Goal: Information Seeking & Learning: Check status

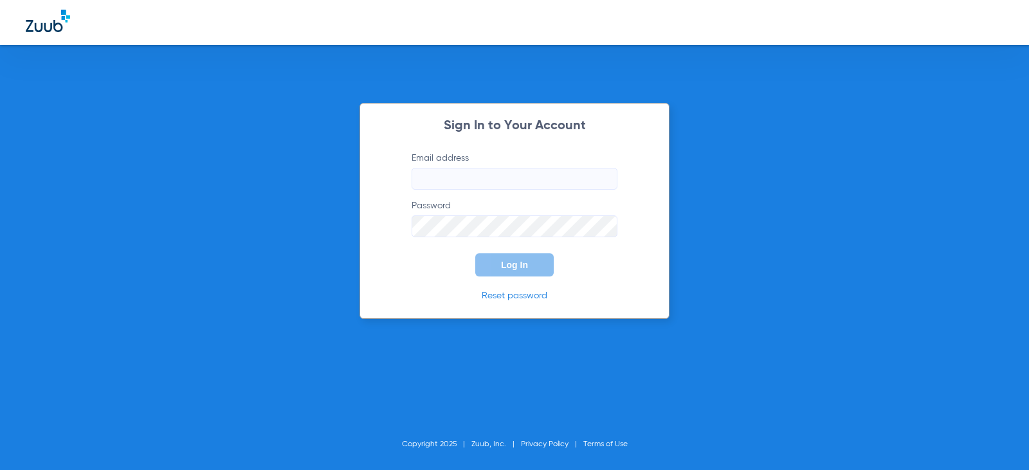
type input "[EMAIL_ADDRESS][DOMAIN_NAME]"
click at [500, 264] on button "Log In" at bounding box center [514, 264] width 78 height 23
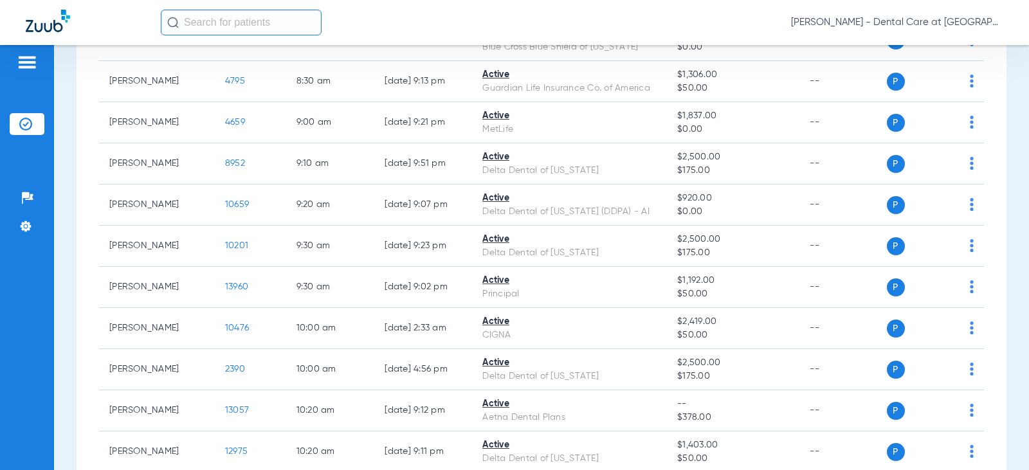
scroll to position [514, 0]
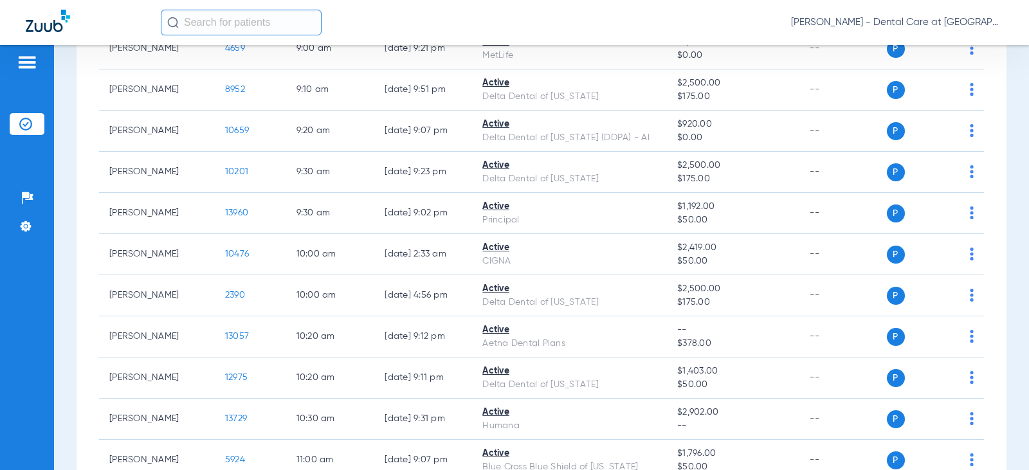
click at [231, 21] on input "text" at bounding box center [241, 23] width 161 height 26
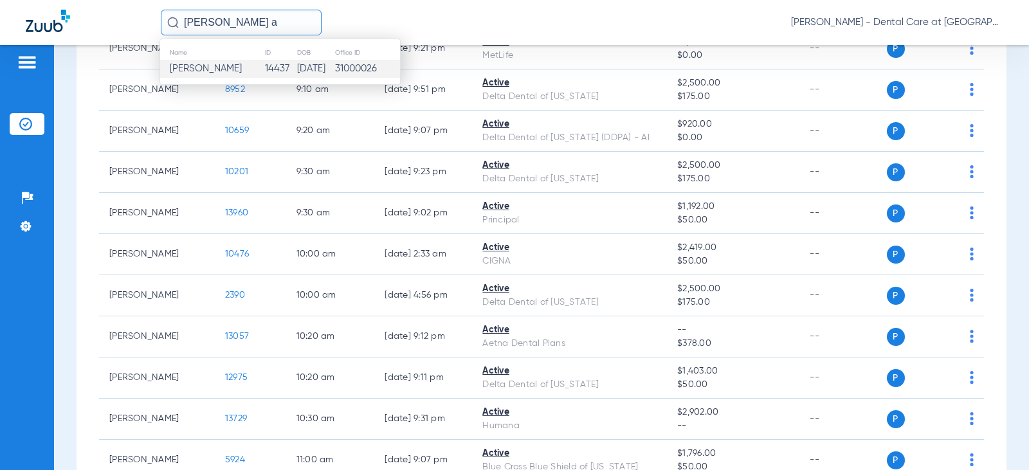
click at [268, 71] on td "14437" at bounding box center [280, 69] width 33 height 18
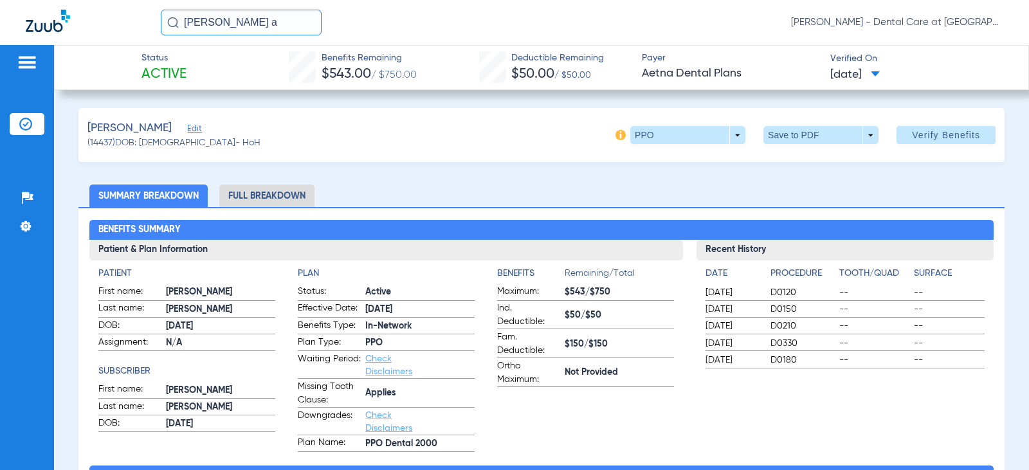
click at [293, 195] on li "Full Breakdown" at bounding box center [266, 195] width 95 height 22
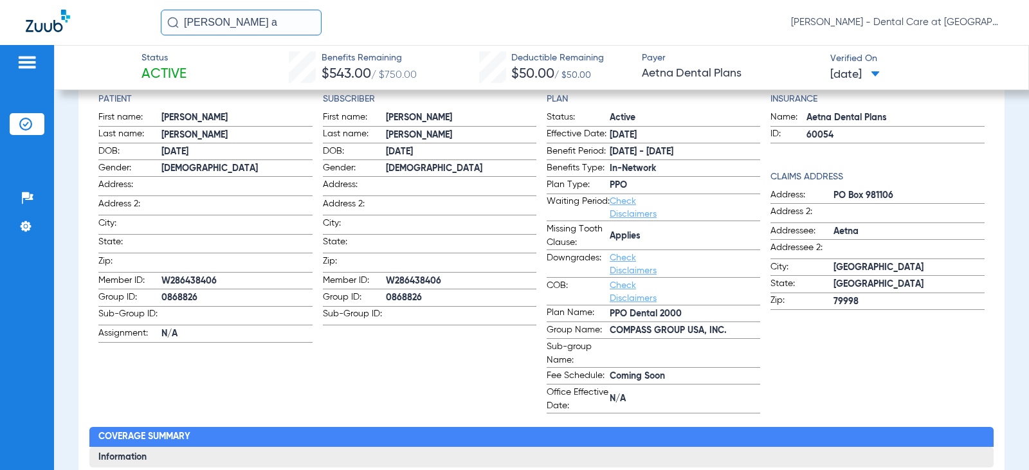
scroll to position [193, 0]
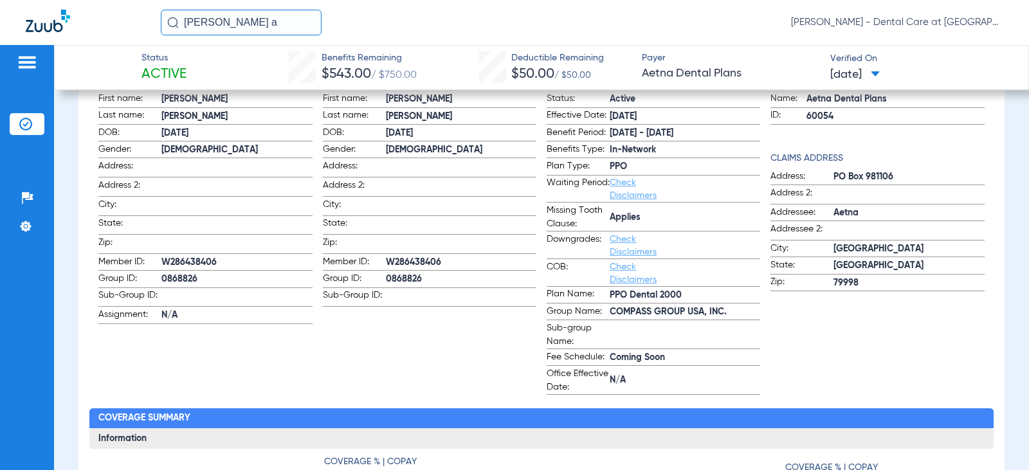
drag, startPoint x: 236, startPoint y: 22, endPoint x: 34, endPoint y: -8, distance: 204.1
click at [34, 0] on html "[PERSON_NAME] a [PERSON_NAME] - Dental Care at [GEOGRAPHIC_DATA] Patients Insur…" at bounding box center [514, 235] width 1029 height 470
click at [251, 24] on input "[PERSON_NAME][GEOGRAPHIC_DATA]" at bounding box center [241, 23] width 161 height 26
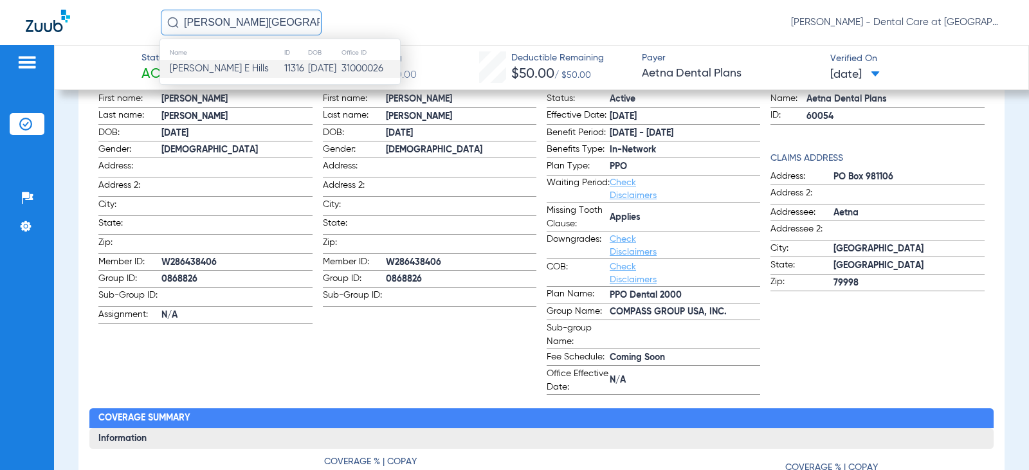
click at [283, 65] on td "11316" at bounding box center [295, 69] width 24 height 18
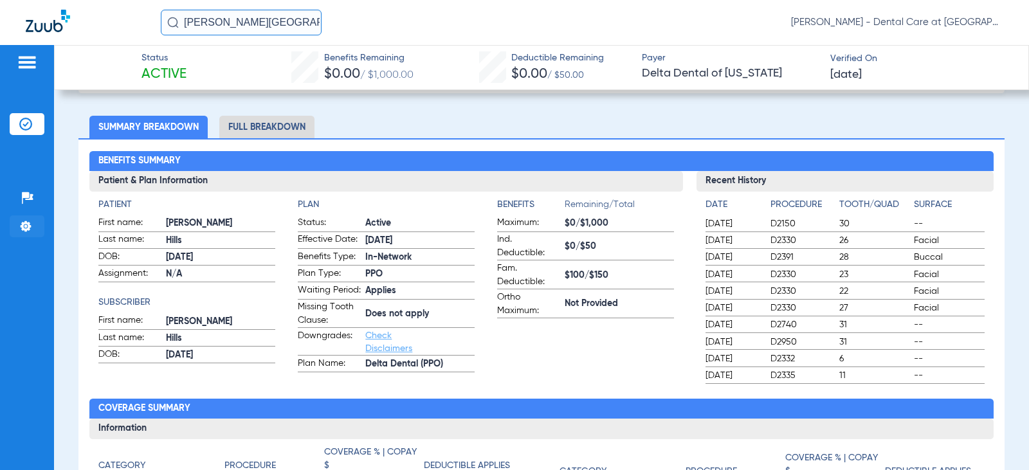
scroll to position [71, 0]
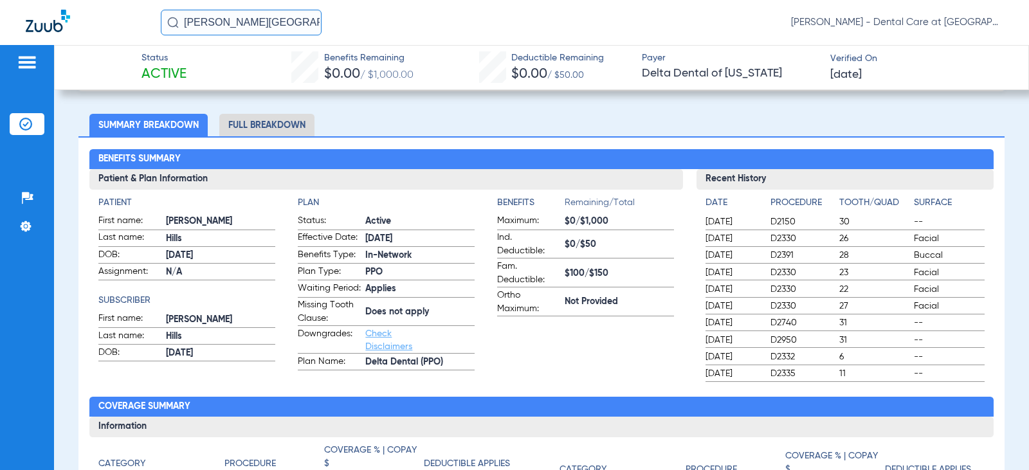
click at [304, 121] on li "Full Breakdown" at bounding box center [266, 125] width 95 height 22
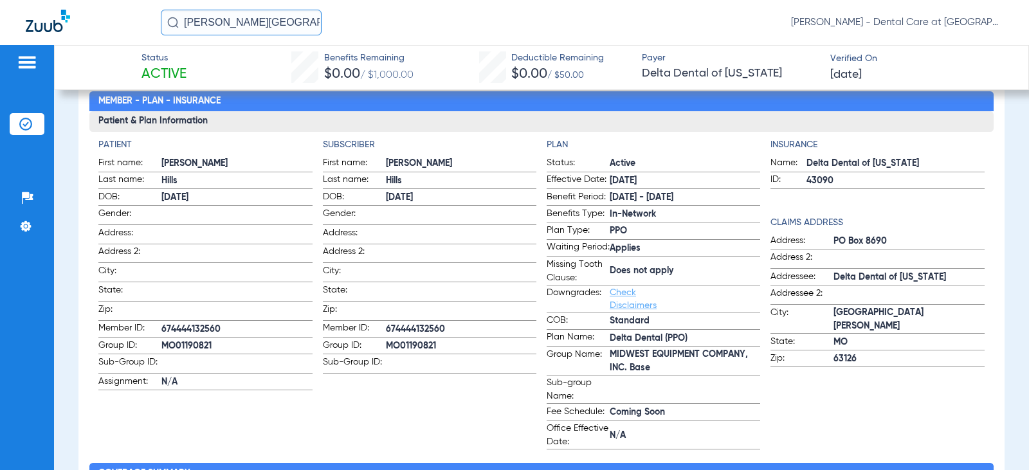
scroll to position [0, 0]
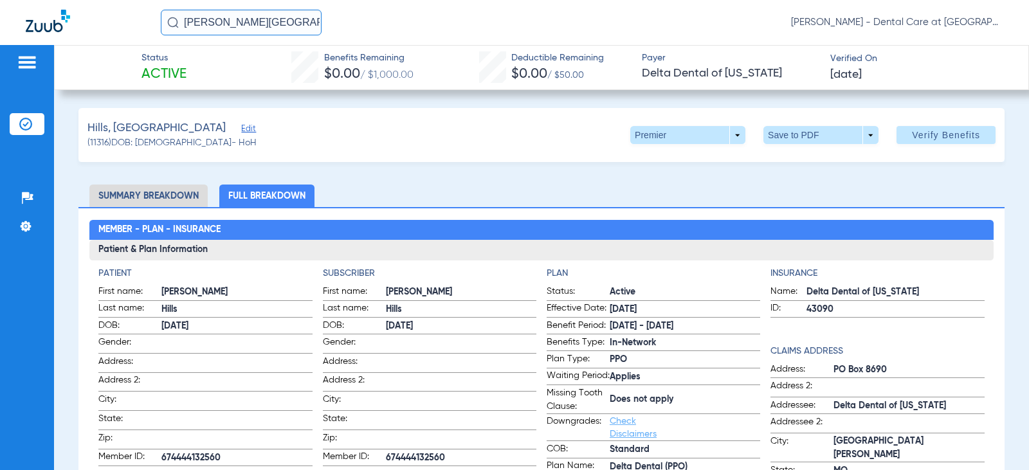
click at [32, 60] on img at bounding box center [27, 62] width 21 height 15
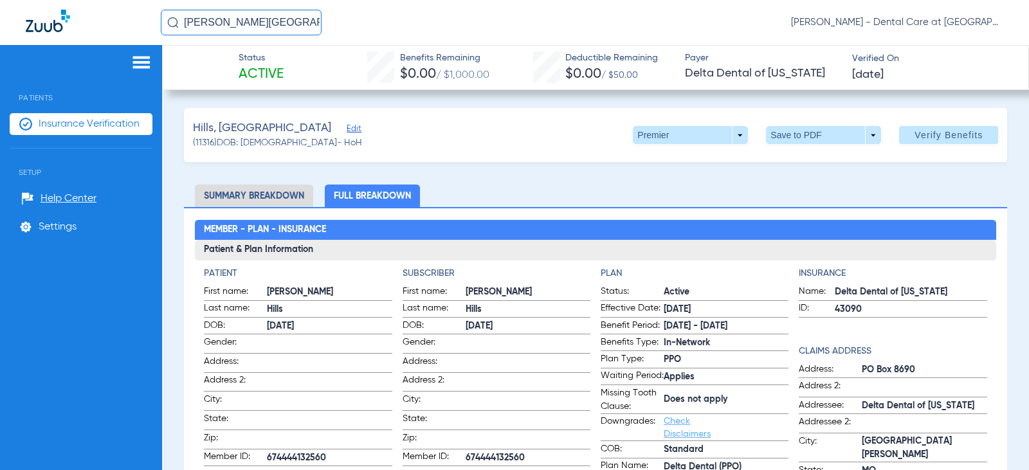
click at [37, 28] on img at bounding box center [48, 21] width 44 height 22
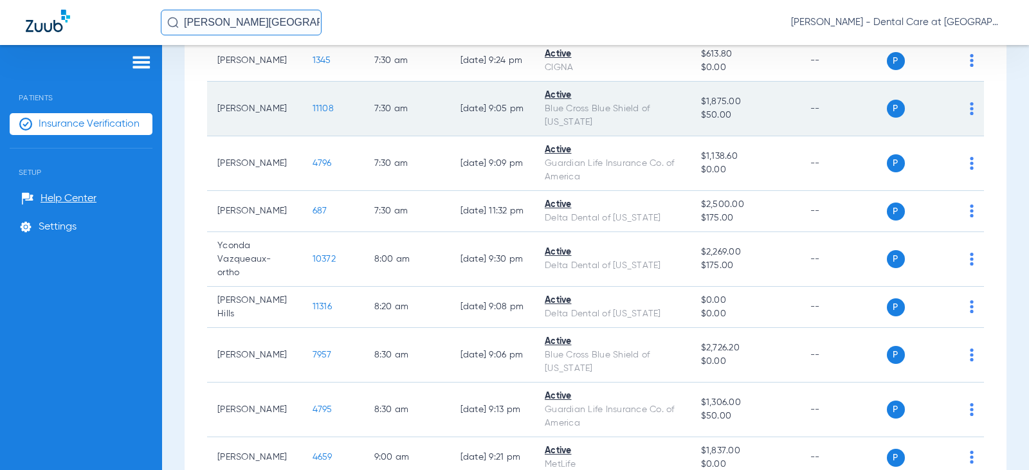
scroll to position [193, 0]
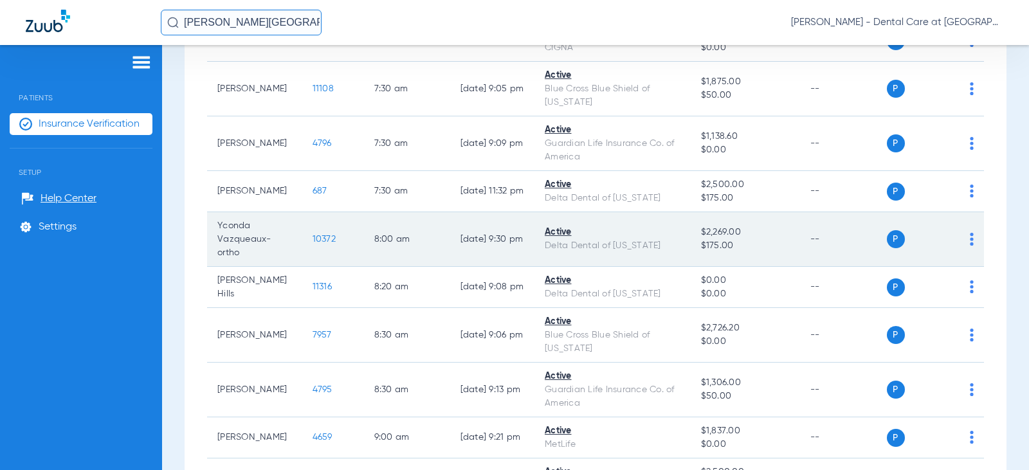
click at [510, 221] on td "[DATE] 9:30 PM" at bounding box center [492, 239] width 85 height 55
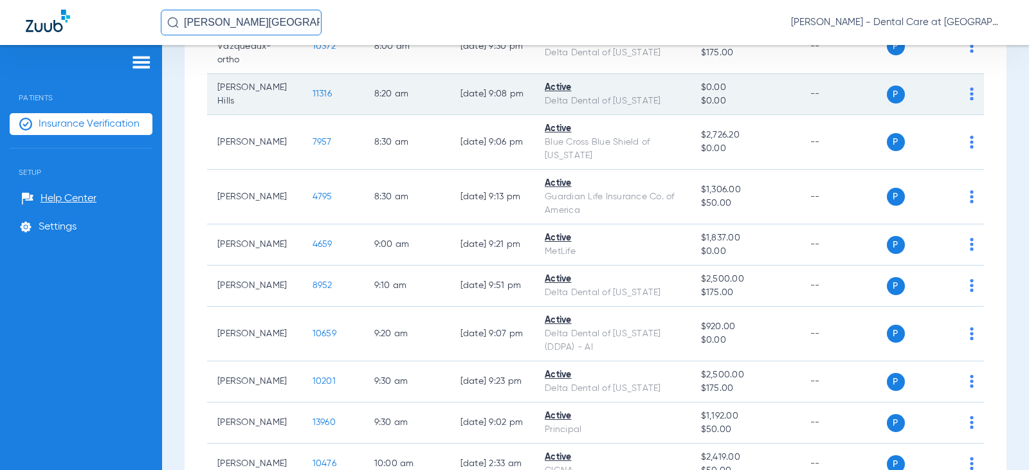
scroll to position [450, 0]
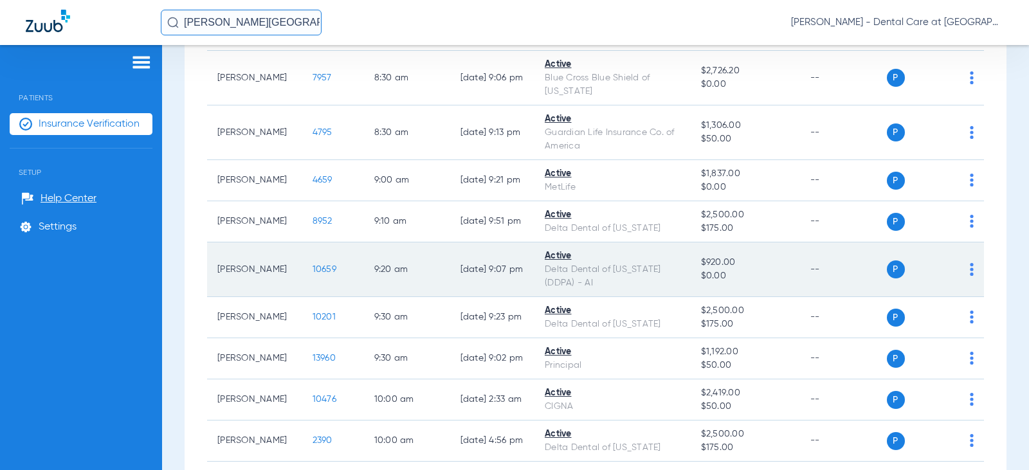
click at [450, 257] on td "[DATE] 9:07 PM" at bounding box center [492, 269] width 85 height 55
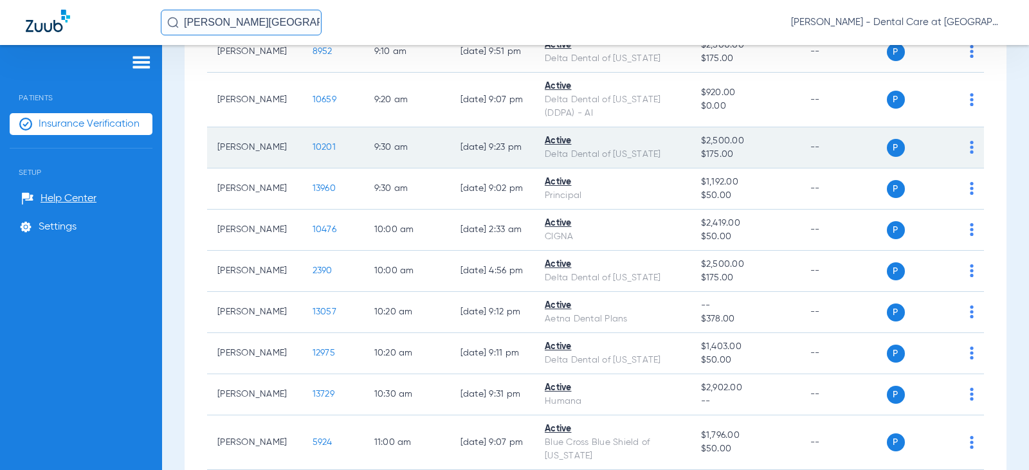
scroll to position [643, 0]
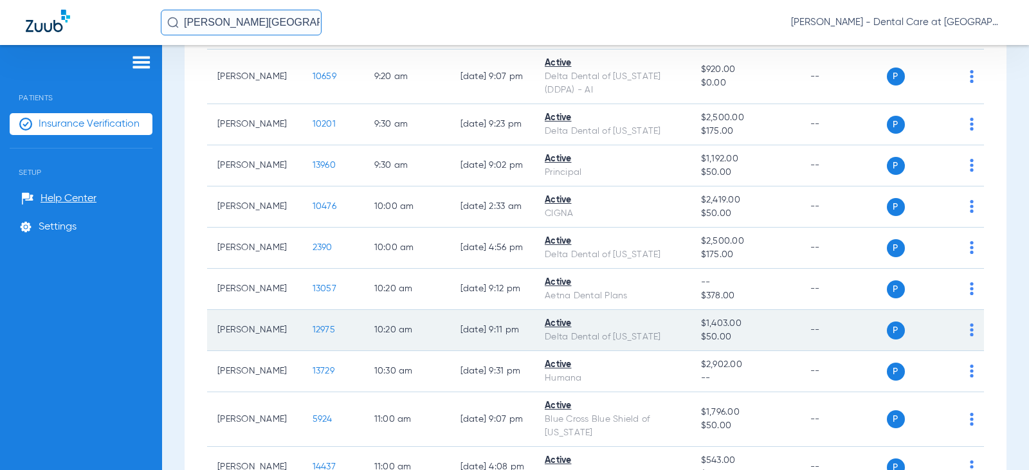
click at [516, 310] on td "[DATE] 9:11 PM" at bounding box center [492, 330] width 85 height 41
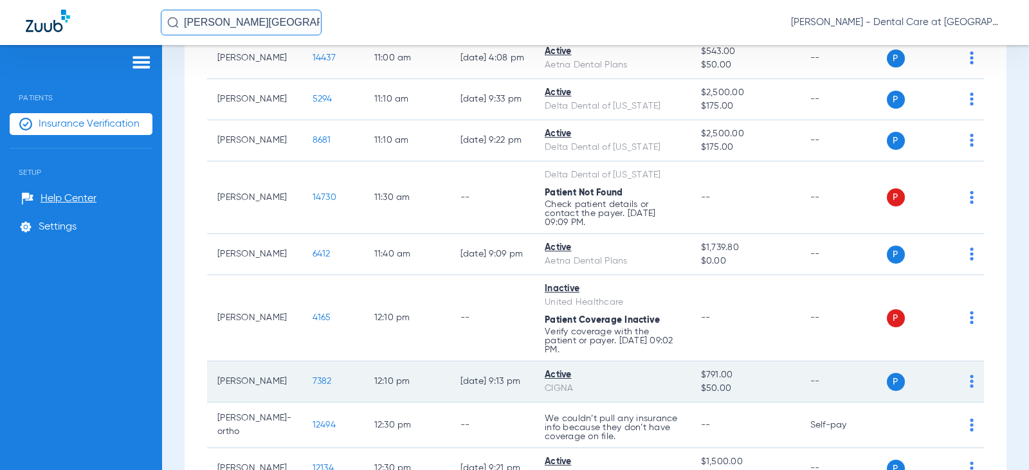
scroll to position [1029, 0]
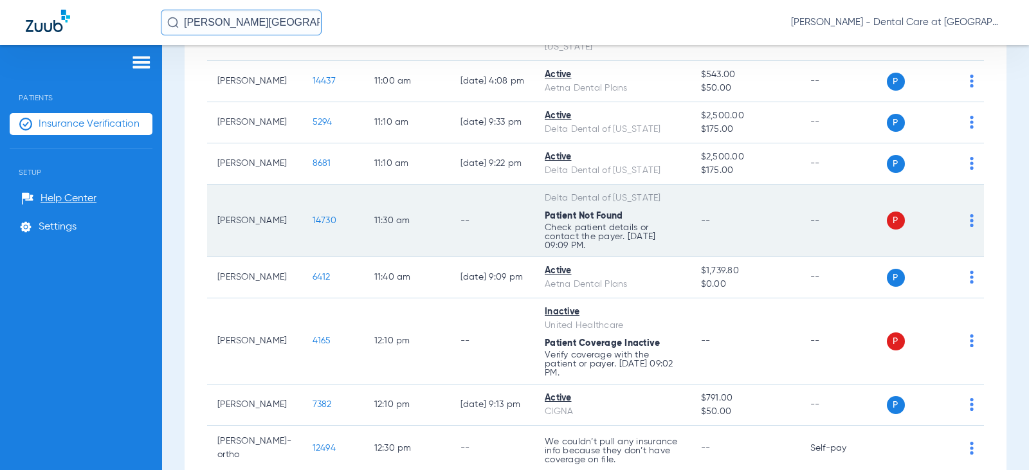
click at [580, 211] on span "Patient Not Found" at bounding box center [583, 215] width 78 height 9
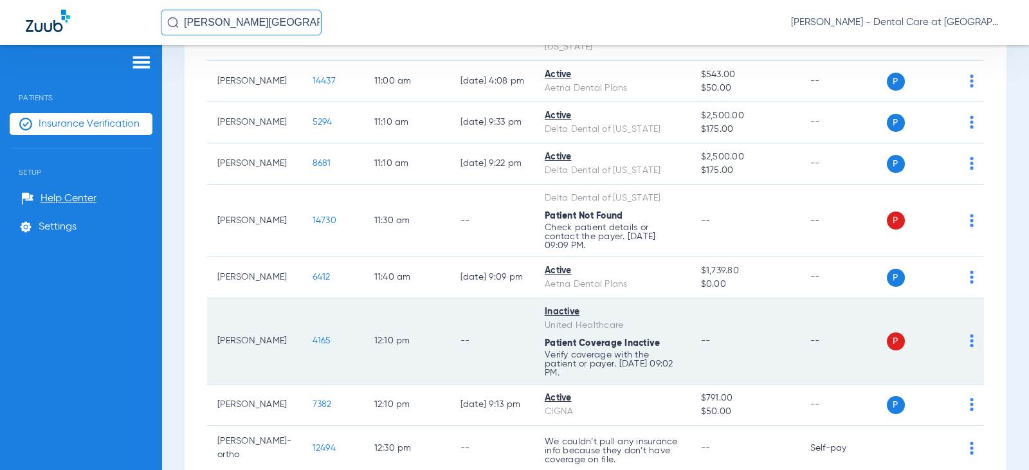
scroll to position [964, 0]
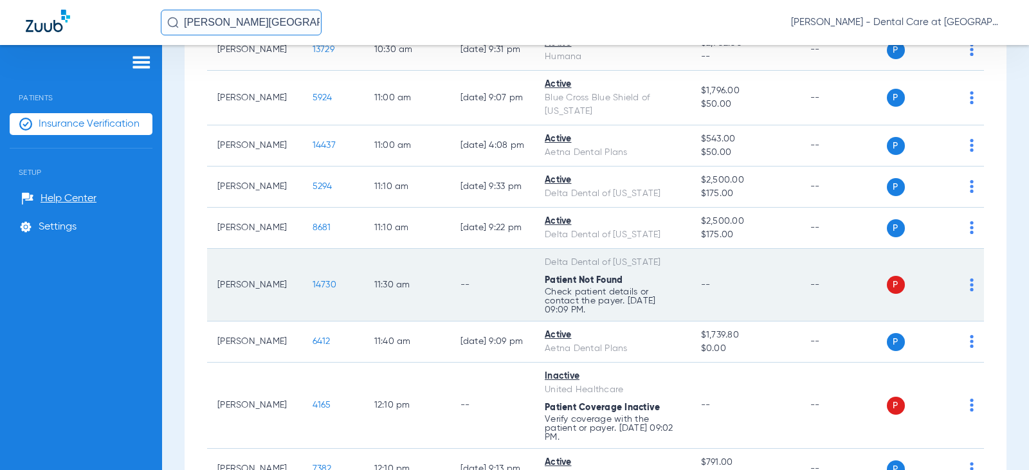
click at [690, 249] on td "--" at bounding box center [744, 285] width 109 height 73
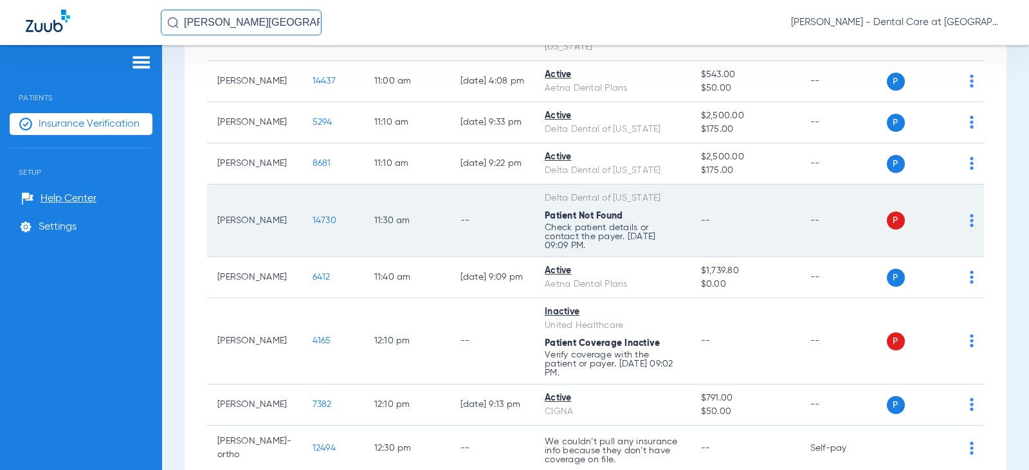
scroll to position [1093, 0]
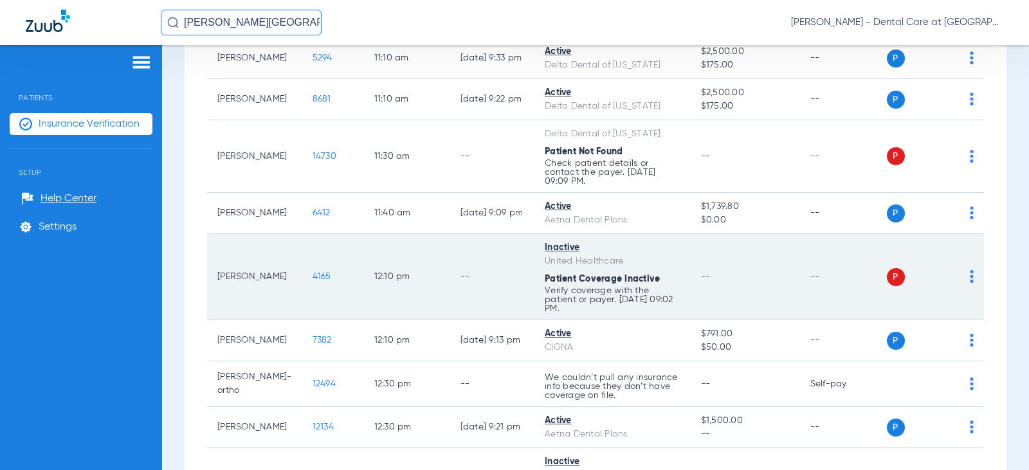
click at [690, 234] on td "--" at bounding box center [744, 277] width 109 height 86
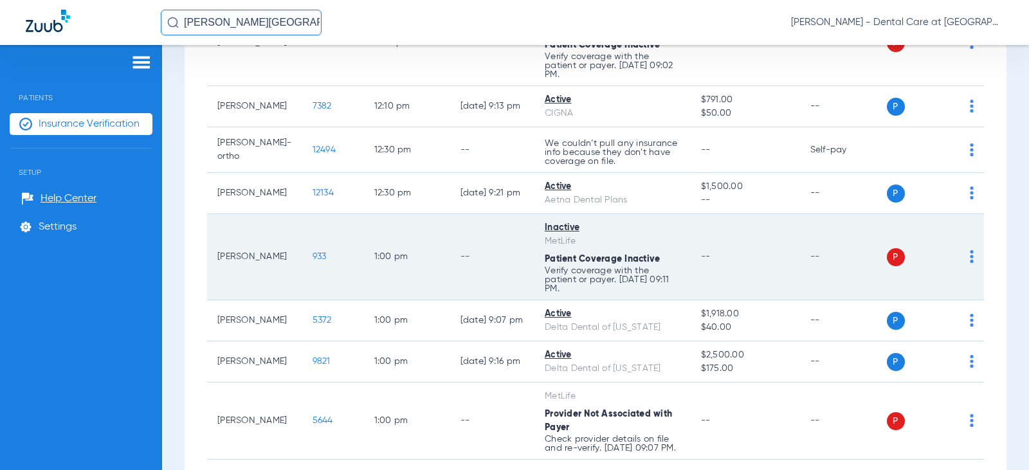
scroll to position [1350, 0]
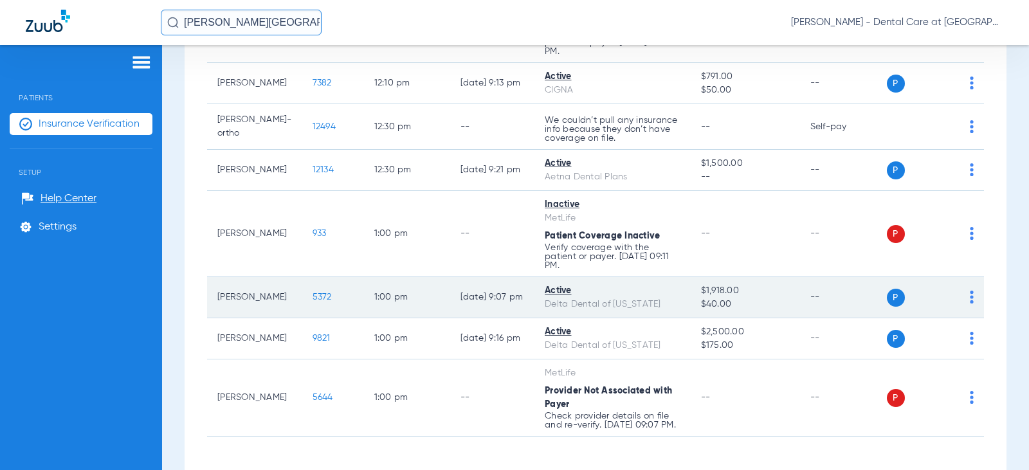
click at [625, 284] on div "Active" at bounding box center [612, 290] width 136 height 13
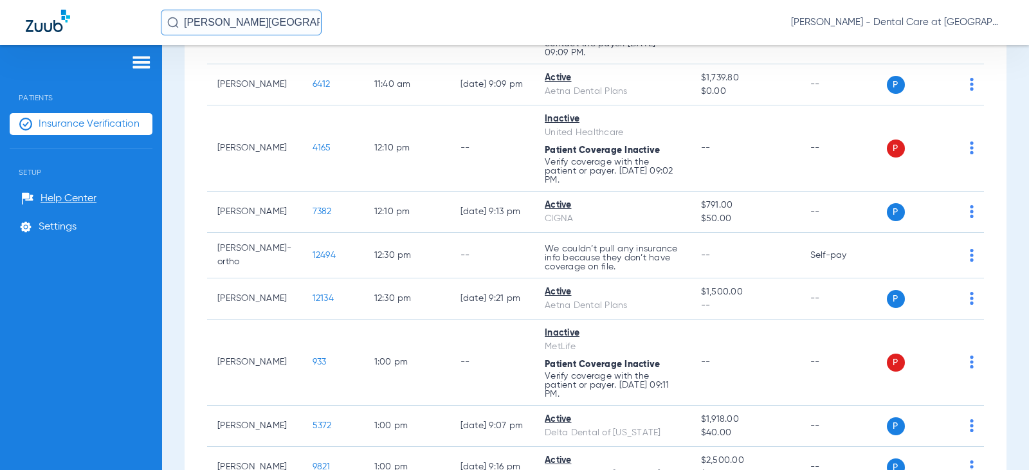
scroll to position [1286, 0]
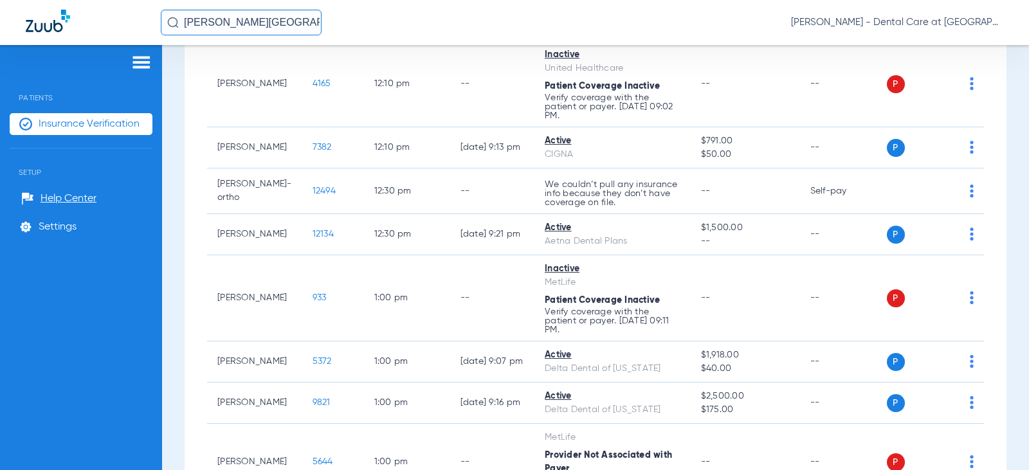
click at [279, 13] on input "[PERSON_NAME][GEOGRAPHIC_DATA]" at bounding box center [241, 23] width 161 height 26
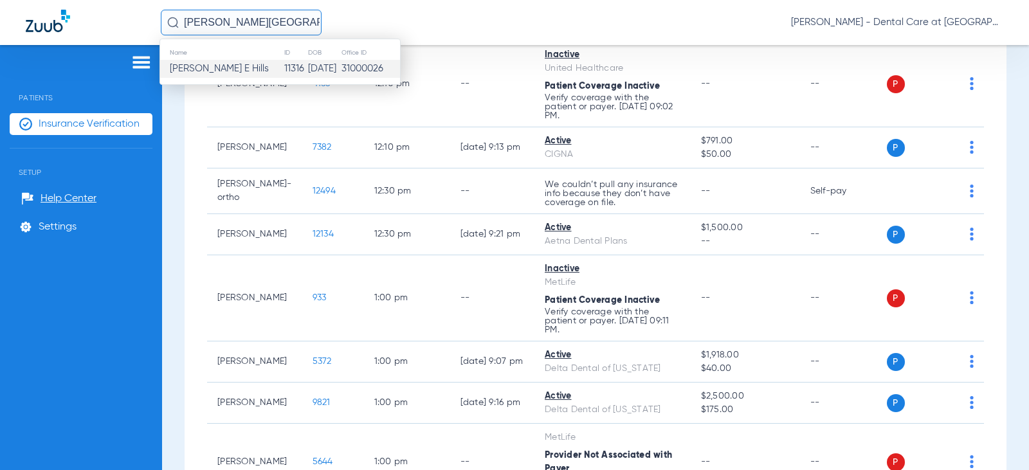
click at [279, 13] on input "[PERSON_NAME][GEOGRAPHIC_DATA]" at bounding box center [241, 23] width 161 height 26
type input "h"
click at [271, 66] on td "5294" at bounding box center [285, 69] width 28 height 18
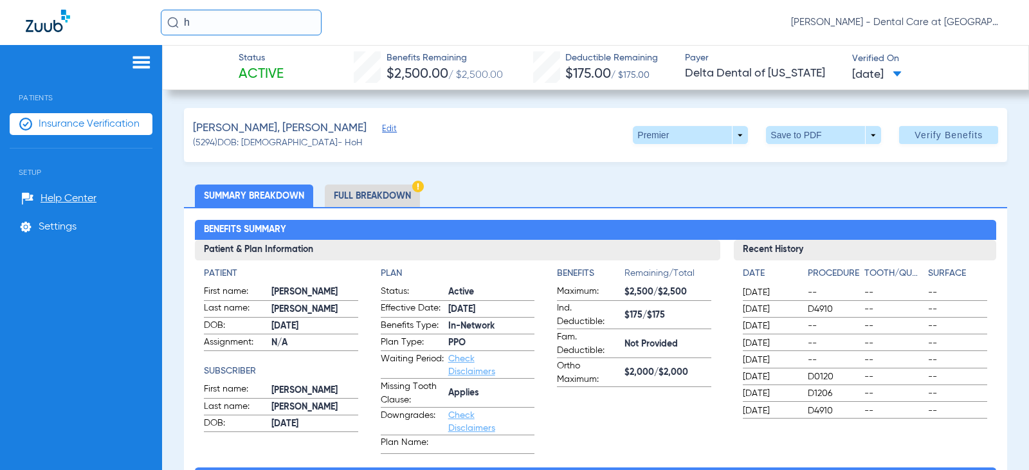
click at [375, 186] on li "Full Breakdown" at bounding box center [372, 195] width 95 height 22
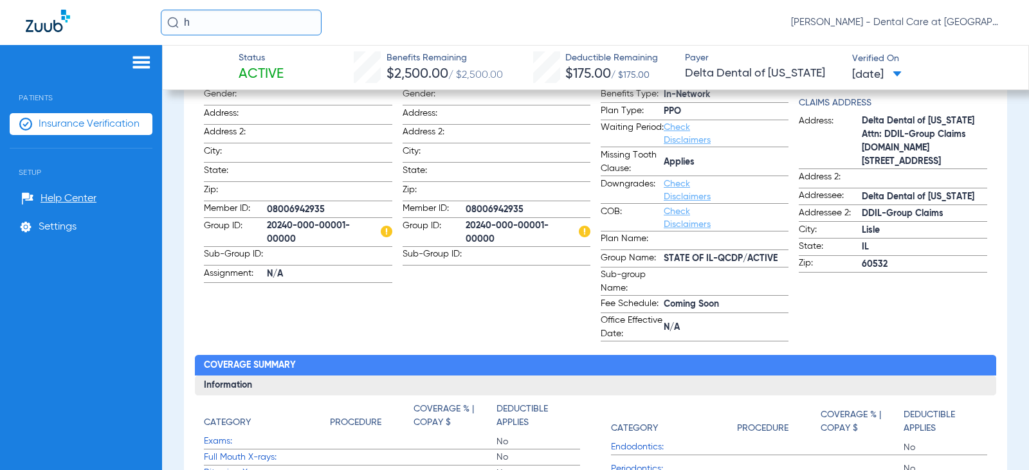
scroll to position [257, 0]
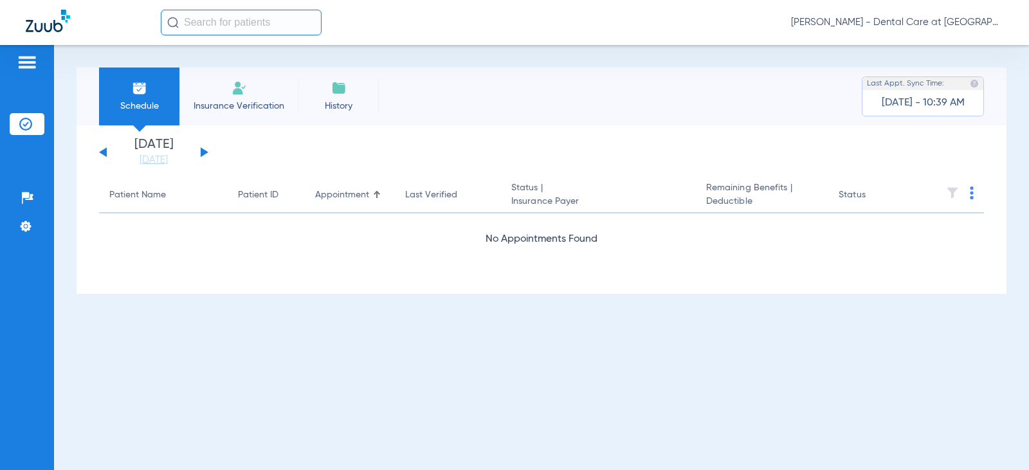
click at [201, 149] on button at bounding box center [205, 152] width 8 height 10
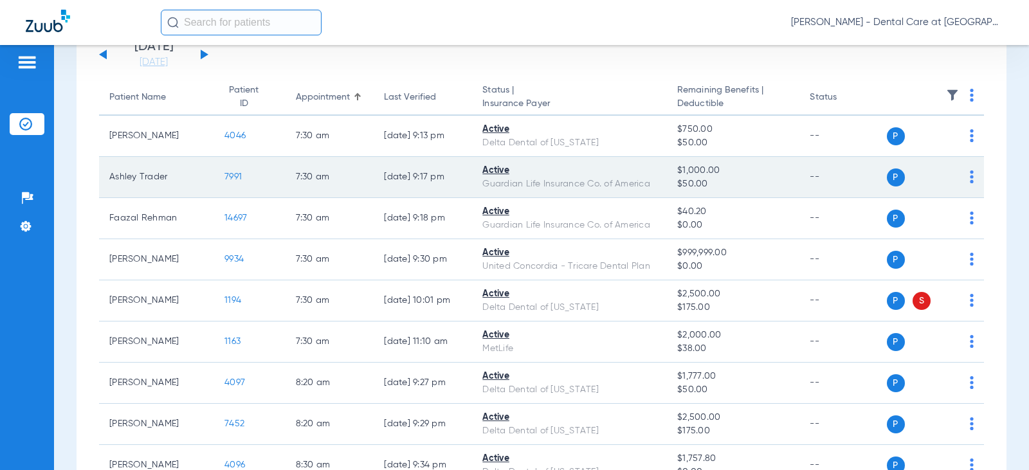
scroll to position [129, 0]
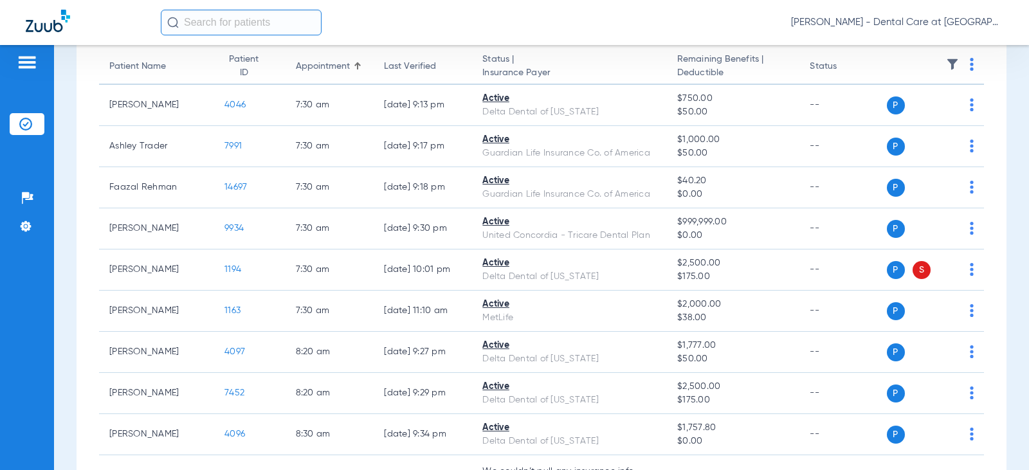
click at [255, 17] on input "text" at bounding box center [241, 23] width 161 height 26
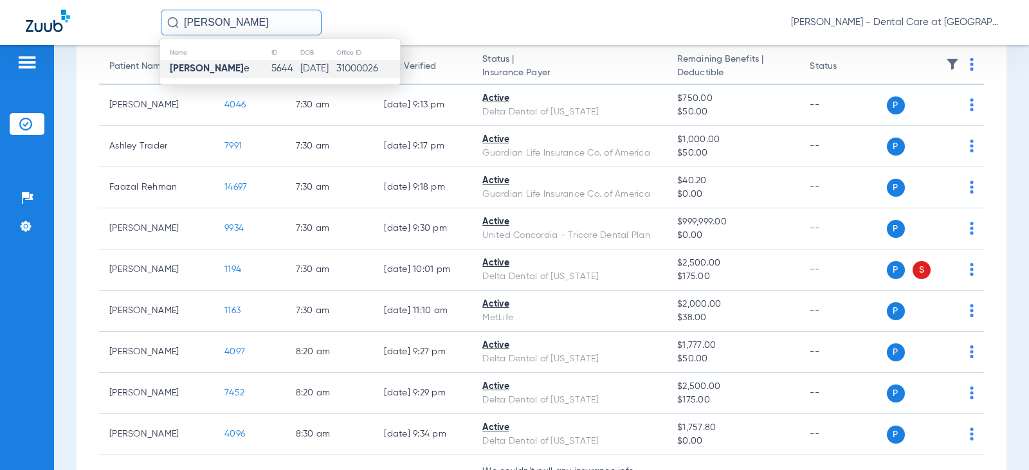
click at [235, 62] on td "Micah Pop e" at bounding box center [215, 69] width 111 height 18
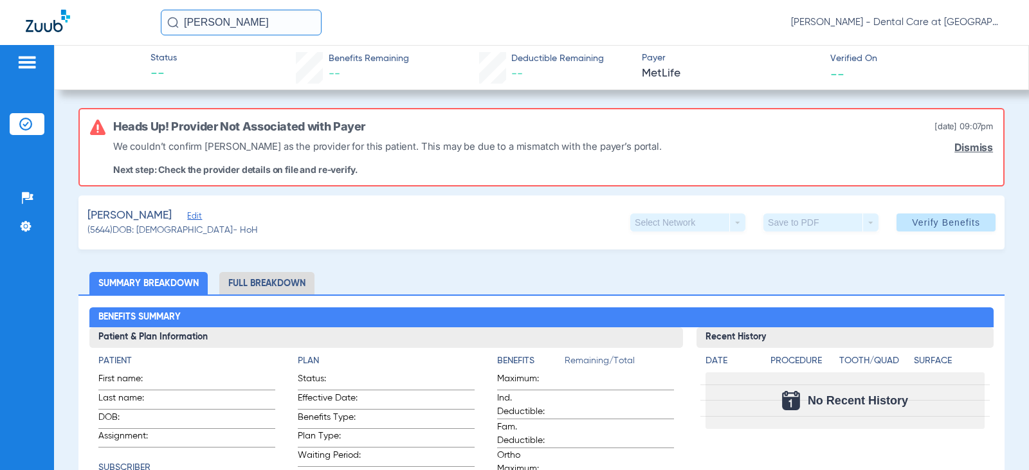
click at [246, 28] on input "micah pop" at bounding box center [241, 23] width 161 height 26
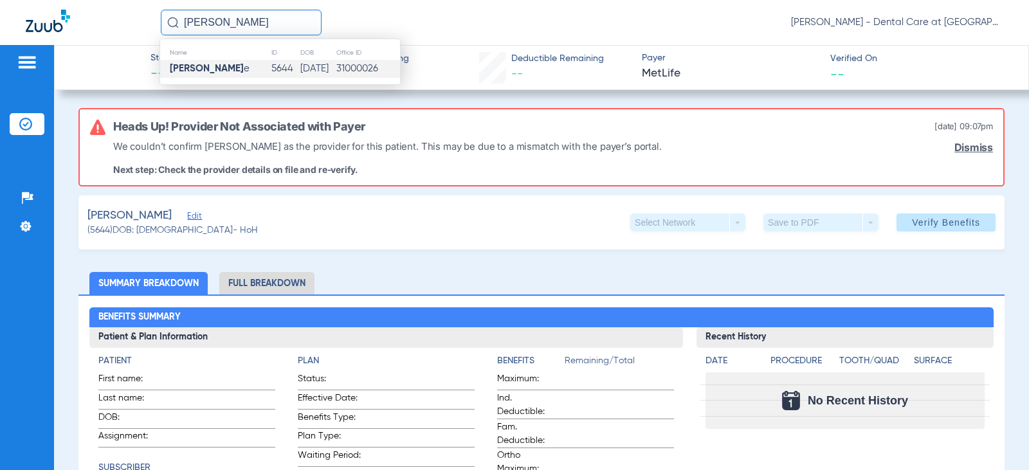
drag, startPoint x: 249, startPoint y: 26, endPoint x: 87, endPoint y: 39, distance: 161.9
click at [87, 39] on div "micah pop Name ID DOB Office ID Micah Pop e 5644 09/04/1991 31000026 Doris Hard…" at bounding box center [514, 22] width 1029 height 45
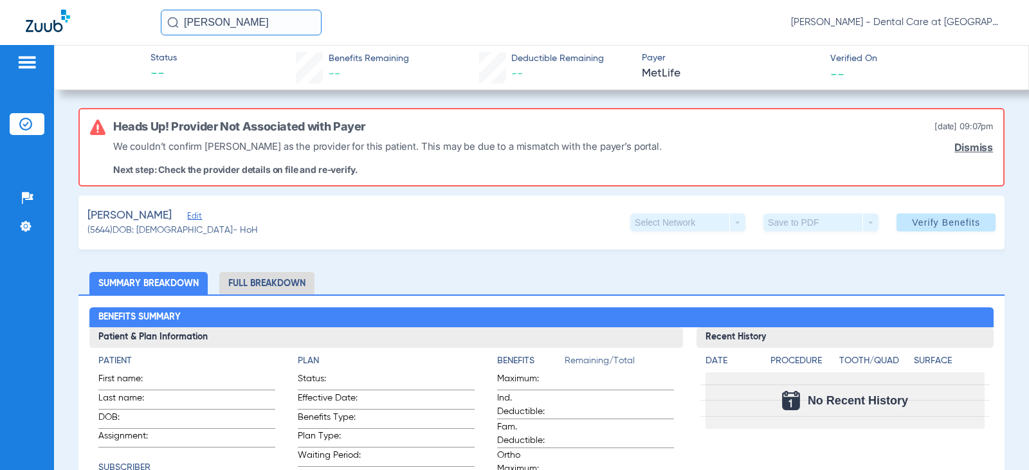
click at [273, 12] on input "blaise hickel" at bounding box center [241, 23] width 161 height 26
drag, startPoint x: 273, startPoint y: 12, endPoint x: 92, endPoint y: 37, distance: 183.1
click at [97, 37] on div "blaise hickel No search results Doris Hardy - Dental Care at Prairie Crossing" at bounding box center [514, 22] width 1029 height 45
type input "h"
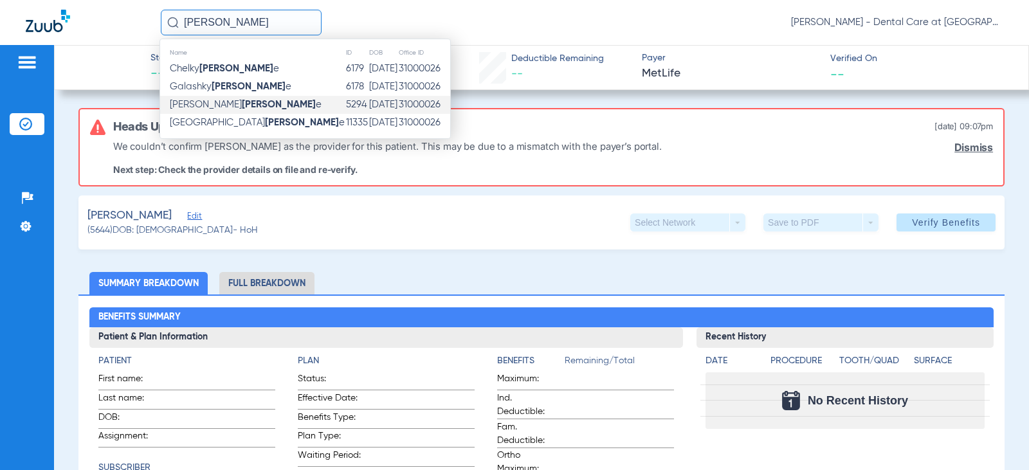
type input "blais"
click at [186, 105] on span "Hickel Blais e" at bounding box center [246, 105] width 152 height 10
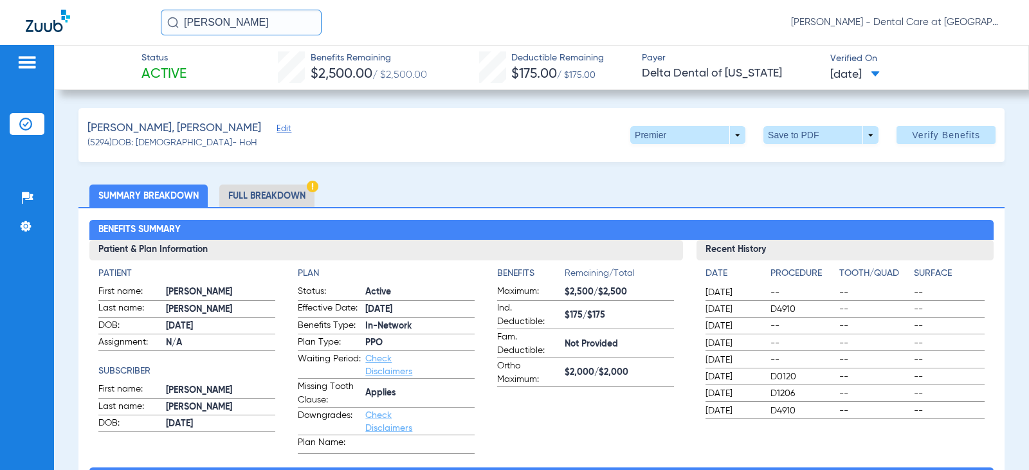
click at [276, 193] on li "Full Breakdown" at bounding box center [266, 195] width 95 height 22
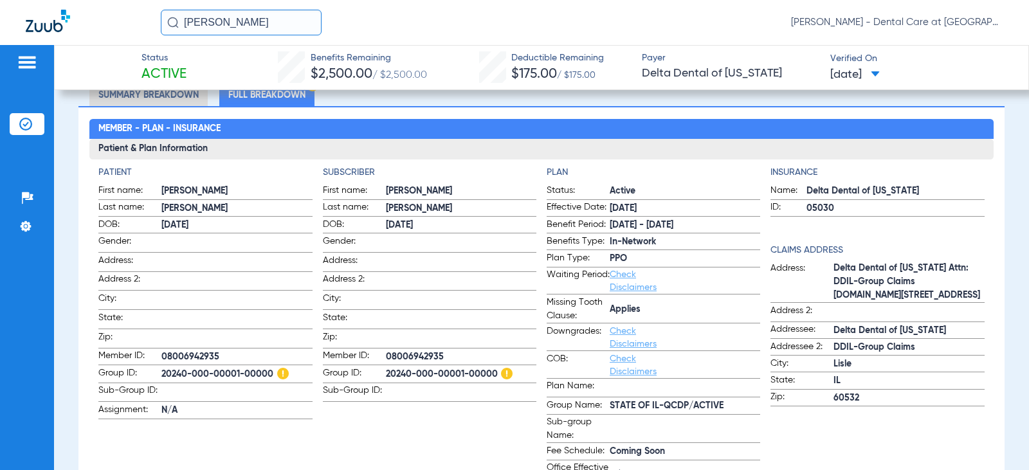
scroll to position [64, 0]
